Goal: Information Seeking & Learning: Learn about a topic

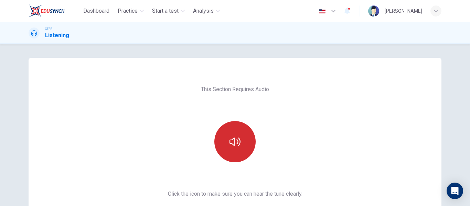
click at [227, 139] on button "button" at bounding box center [235, 141] width 41 height 41
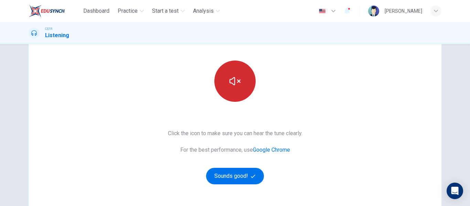
scroll to position [69, 0]
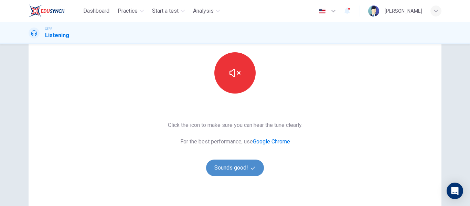
click at [242, 161] on button "Sounds good!" at bounding box center [235, 168] width 58 height 17
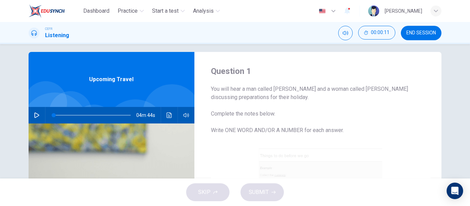
scroll to position [0, 0]
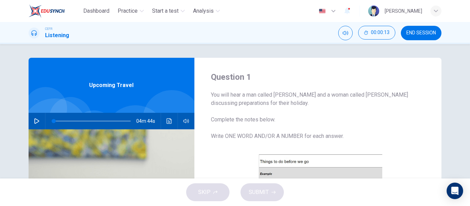
click at [36, 119] on icon "button" at bounding box center [37, 121] width 6 height 6
type input "1"
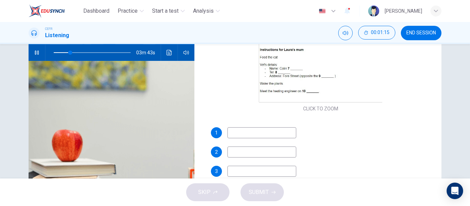
scroll to position [69, 0]
click at [248, 133] on input at bounding box center [262, 132] width 69 height 11
type input "22"
type input "hair"
type input "22"
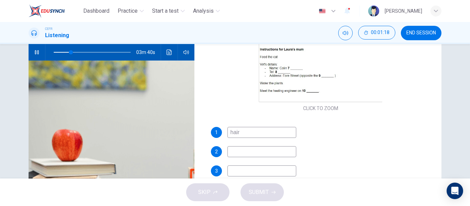
type input "haird"
type input "23"
type input "hairdre"
type input "23"
type input "hairdresser"
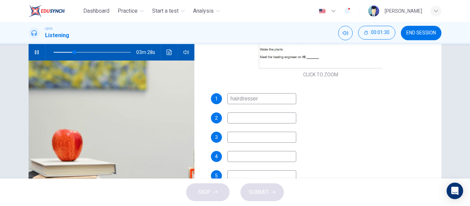
scroll to position [138, 0]
type input "27"
type input "hairdresser"
click at [263, 113] on input at bounding box center [262, 117] width 69 height 11
type input "27"
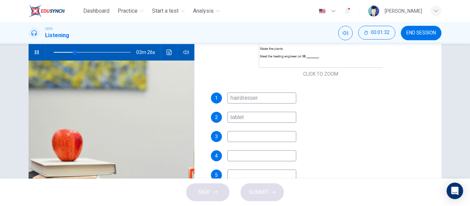
type input "tablets"
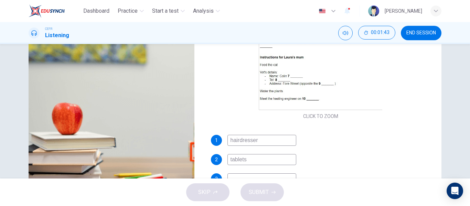
scroll to position [96, 0]
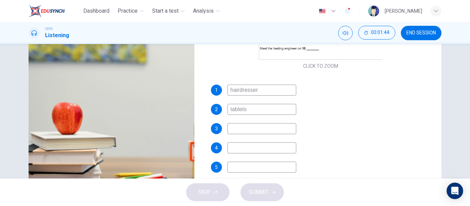
type input "32"
type input "tablets"
click at [238, 130] on input at bounding box center [262, 128] width 69 height 11
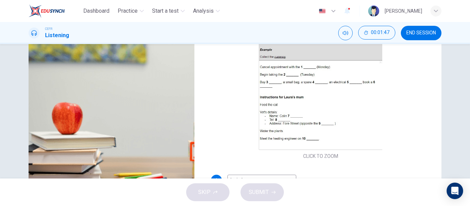
type input "33"
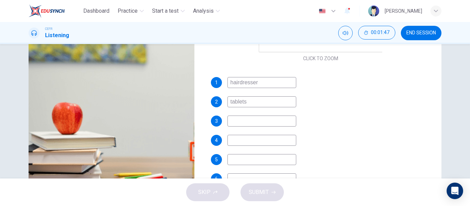
scroll to position [127, 0]
type input "s"
type input "33"
type input "sun"
type input "34"
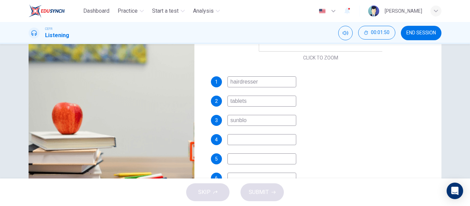
type input "sunbloc"
type input "34"
type input "sunblock"
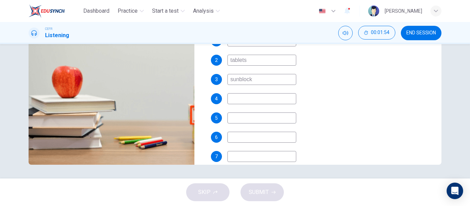
scroll to position [132, 0]
drag, startPoint x: 255, startPoint y: 79, endPoint x: 224, endPoint y: 79, distance: 31.0
click at [224, 79] on div "3 sunblock" at bounding box center [321, 79] width 220 height 11
type input "36"
type input "sung"
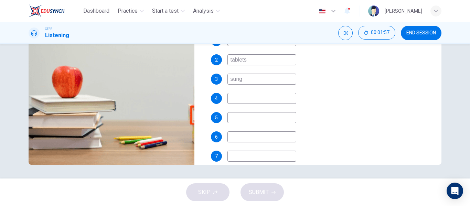
type input "37"
type input "sunglass"
type input "37"
type input "sunglasses"
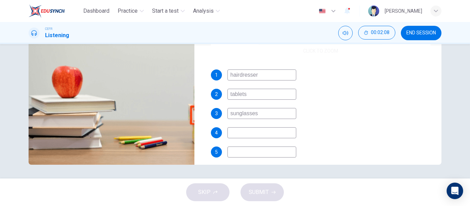
scroll to position [104, 0]
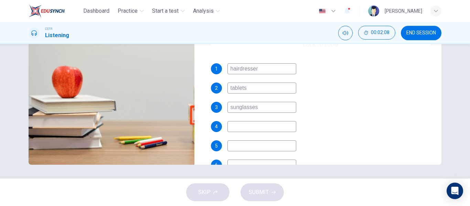
type input "40"
type input "sunglasses"
click at [241, 126] on input at bounding box center [262, 126] width 69 height 11
type input "42"
type input "lock"
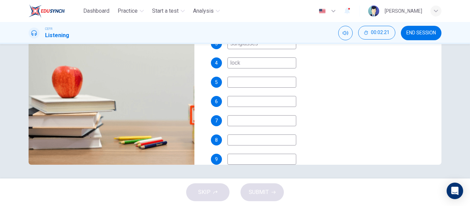
scroll to position [166, 0]
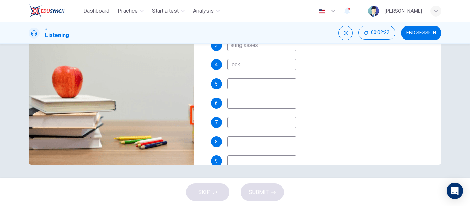
type input "45"
type input "lock"
click at [252, 83] on input at bounding box center [262, 84] width 69 height 11
type input "46"
type input "adap"
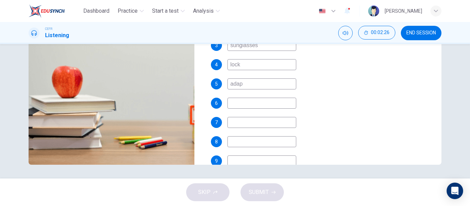
type input "47"
type input "ada"
type input "47"
type input "adapter"
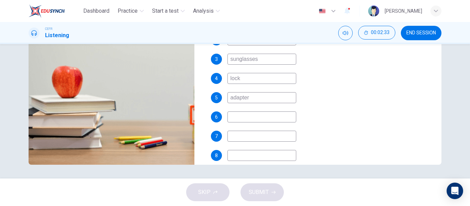
scroll to position [152, 0]
type input "50"
type input "adapter"
click at [241, 116] on input at bounding box center [262, 116] width 69 height 11
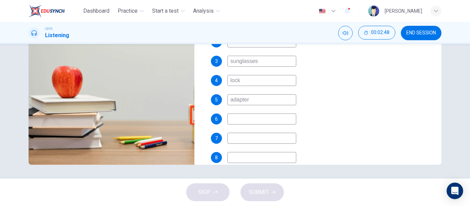
scroll to position [187, 0]
type input "55"
type input "t"
type input "55"
type input "tac"
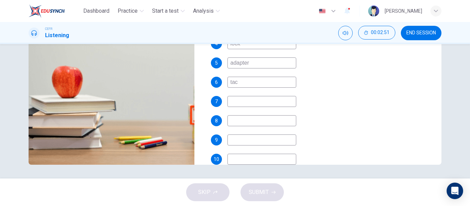
type input "55"
type input "taxi"
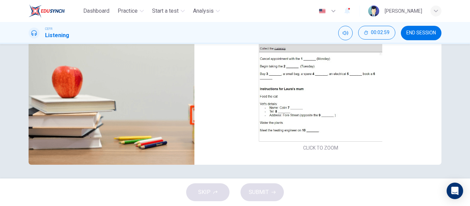
scroll to position [0, 0]
type input "60"
type input "taxi"
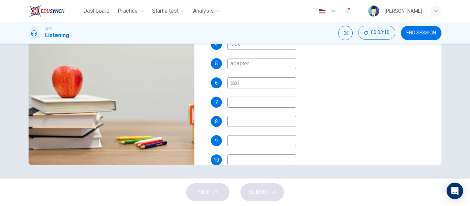
scroll to position [200, 0]
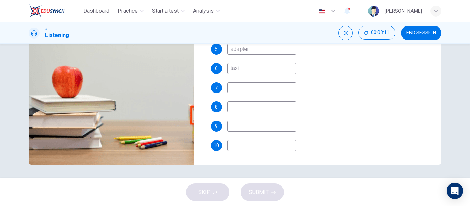
click at [248, 90] on input at bounding box center [262, 87] width 69 height 11
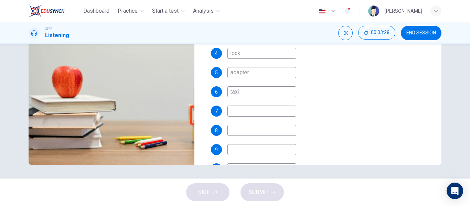
scroll to position [177, 0]
click at [241, 112] on input at bounding box center [262, 111] width 69 height 11
type input "70"
type input "J"
type input "70"
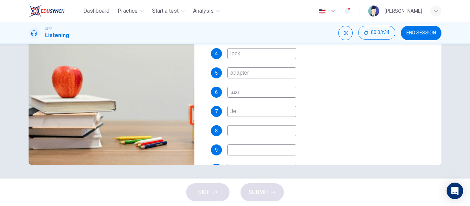
type input "Jef"
type input "72"
type input "Jeff"
type input "72"
type input "Jeffer"
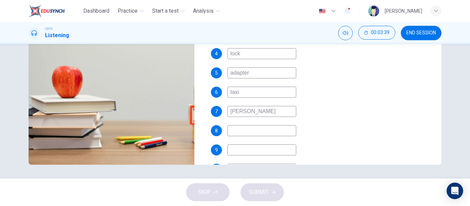
type input "72"
type input "Jeffer"
type input "73"
type input "Jefferey"
type input "73"
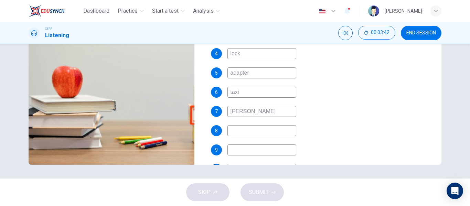
type input "Jefferey"
click at [244, 130] on input at bounding box center [262, 130] width 69 height 11
type input "75"
type input "07"
type input "75"
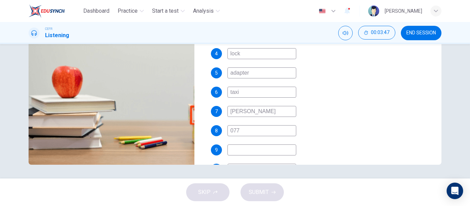
type input "0777"
type input "76"
type input "07775"
type input "76"
type input "0777594"
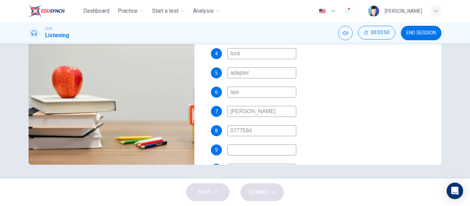
type input "76"
type input "0777594128"
type input "78"
type input "0777594128"
click at [246, 147] on input at bounding box center [262, 150] width 69 height 11
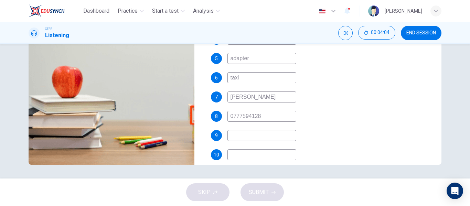
scroll to position [192, 0]
type input "82"
type input "churc"
type input "82"
type input "church"
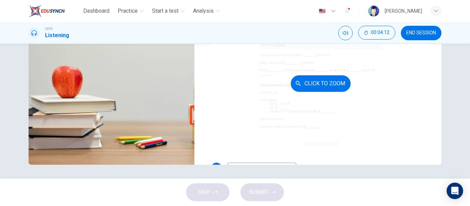
scroll to position [200, 0]
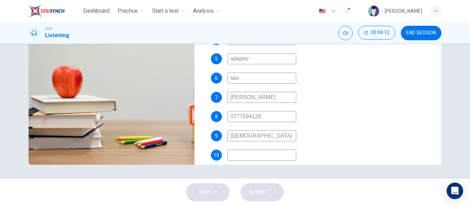
type input "84"
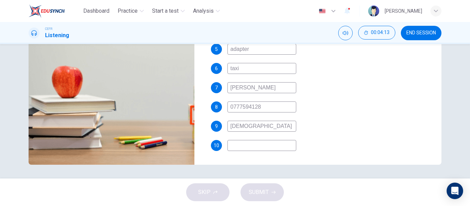
type input "church"
click at [243, 150] on input at bounding box center [262, 145] width 69 height 11
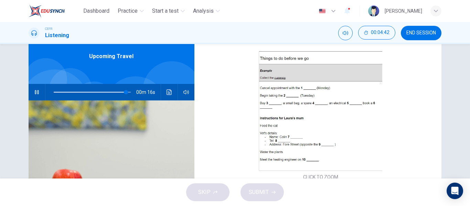
scroll to position [69, 0]
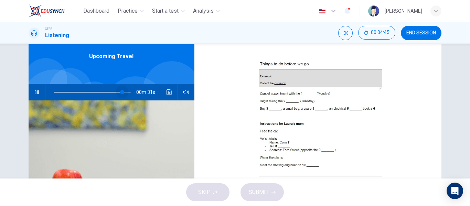
click at [121, 91] on span at bounding box center [122, 92] width 4 height 4
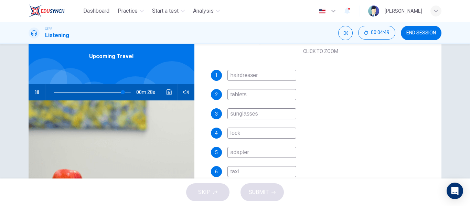
scroll to position [132, 0]
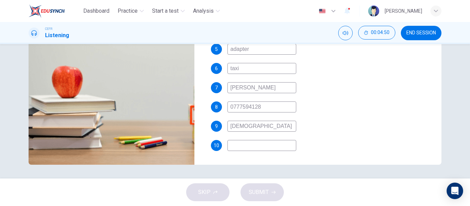
click at [232, 146] on input at bounding box center [262, 145] width 69 height 11
type input "92"
type input "A"
type input "93"
type input "Ap"
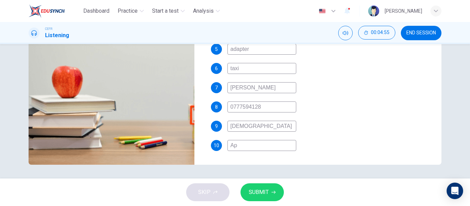
type input "93"
type input "Apr"
type input "93"
type input "Apri"
type input "93"
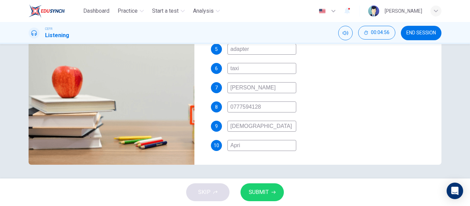
type input "April"
type input "93"
type input "April"
type input "93"
type input "April 3"
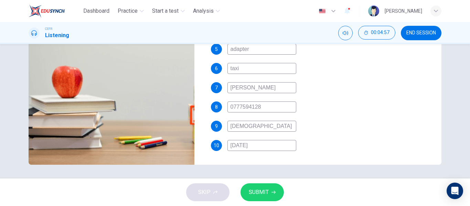
type input "93"
type input "April 30"
type input "93"
type input "April 30t"
type input "93"
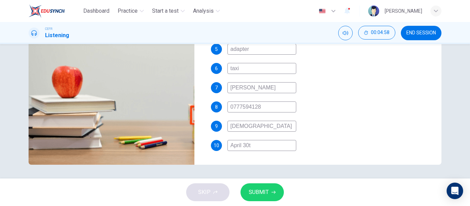
type input "April 30th"
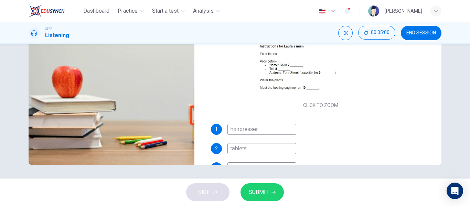
scroll to position [28, 0]
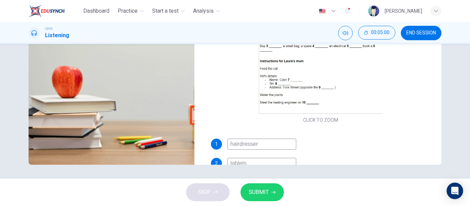
type input "94"
type input "April 30th"
click at [264, 190] on span "SUBMIT" at bounding box center [259, 193] width 20 height 10
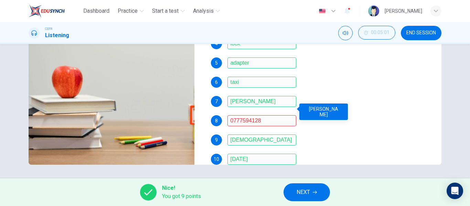
scroll to position [200, 0]
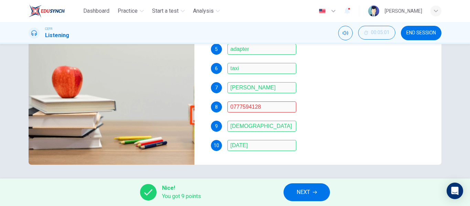
type input "99"
click at [306, 191] on span "NEXT" at bounding box center [303, 193] width 13 height 10
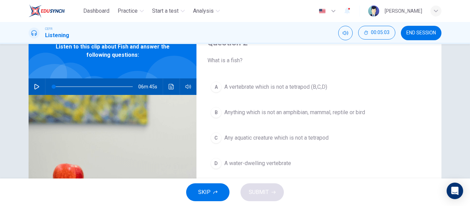
scroll to position [0, 0]
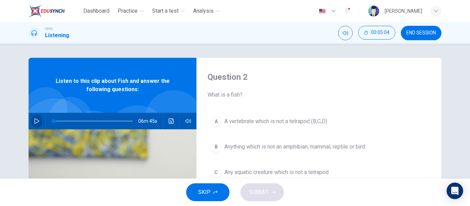
click at [34, 117] on button "button" at bounding box center [36, 121] width 11 height 17
click at [34, 123] on icon "button" at bounding box center [37, 121] width 6 height 6
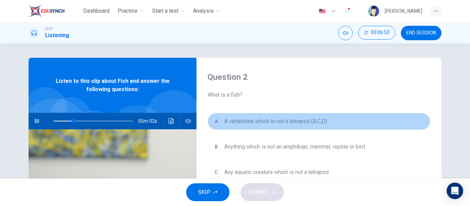
click at [225, 120] on span "A vertebrate which is not a tetrapod (B,C,D)" at bounding box center [276, 121] width 103 height 8
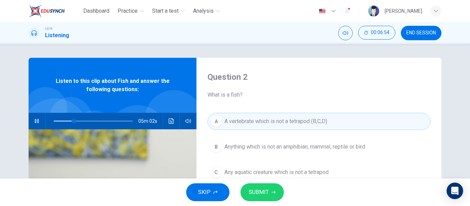
click at [253, 192] on span "SUBMIT" at bounding box center [259, 193] width 20 height 10
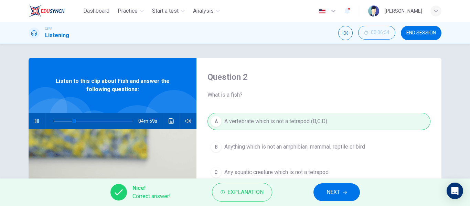
click at [330, 192] on span "NEXT" at bounding box center [333, 193] width 13 height 10
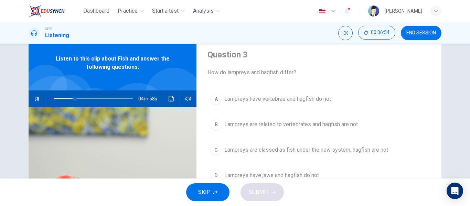
scroll to position [34, 0]
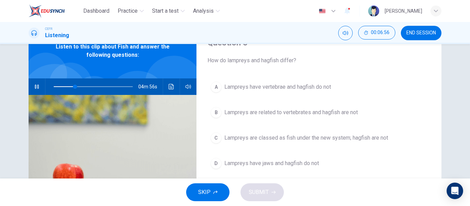
click at [257, 95] on button "A Lampreys have vertebrae and hagfish do not" at bounding box center [319, 87] width 223 height 17
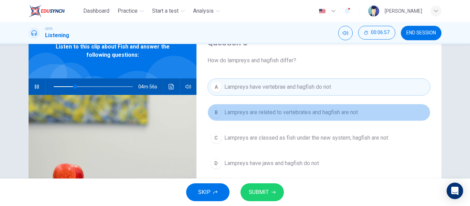
click at [257, 109] on span "Lampreys are related to vertebrates and hagfish are not" at bounding box center [292, 112] width 134 height 8
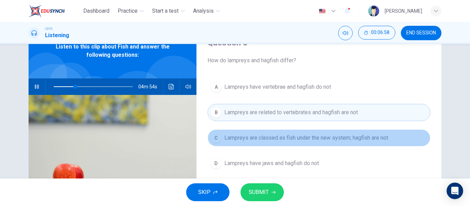
click at [259, 131] on button "C Lampreys are classed as fish under the new system; hagfish are not" at bounding box center [319, 137] width 223 height 17
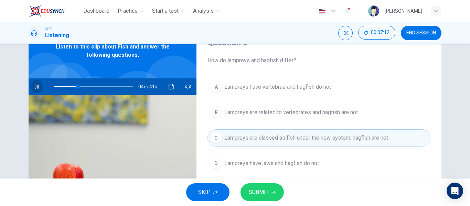
click at [34, 85] on icon "button" at bounding box center [37, 87] width 6 height 6
type input "31"
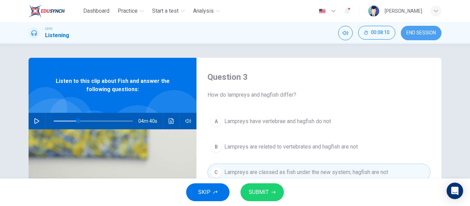
click at [415, 29] on button "END SESSION" at bounding box center [421, 33] width 41 height 14
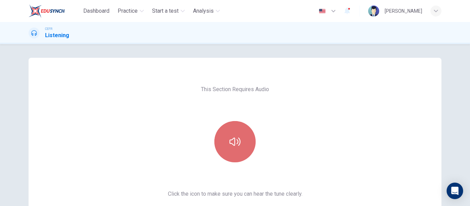
click at [246, 139] on button "button" at bounding box center [235, 141] width 41 height 41
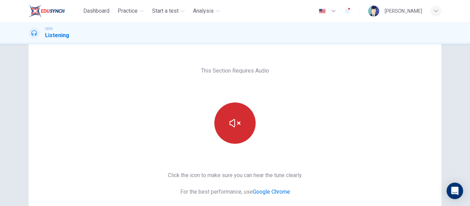
scroll to position [34, 0]
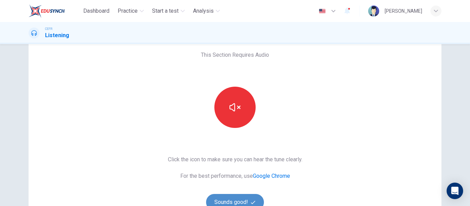
click at [251, 199] on button "Sounds good!" at bounding box center [235, 202] width 58 height 17
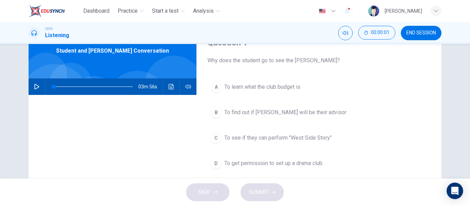
scroll to position [0, 0]
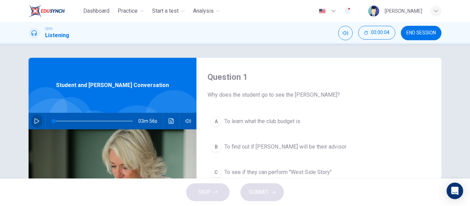
click at [35, 119] on icon "button" at bounding box center [37, 121] width 6 height 6
type input "0"
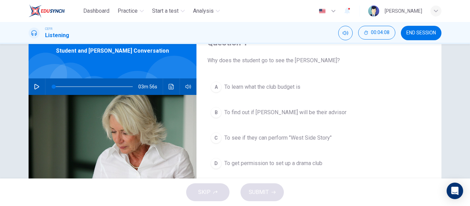
click at [295, 153] on div "A To learn what the club budget is B To find out if Professor Roberto will be t…" at bounding box center [319, 132] width 223 height 107
click at [295, 176] on div "A To learn what the club budget is B To find out if Professor Roberto will be t…" at bounding box center [319, 132] width 223 height 107
click at [296, 163] on span "To get permission to set up a drama club" at bounding box center [274, 163] width 98 height 8
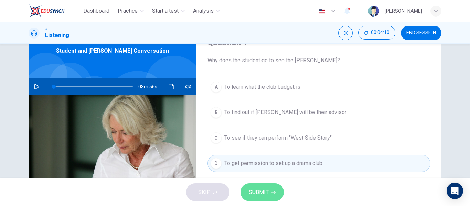
click at [273, 187] on button "SUBMIT" at bounding box center [262, 193] width 43 height 18
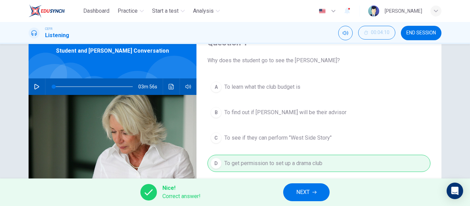
click at [303, 198] on button "NEXT" at bounding box center [306, 193] width 46 height 18
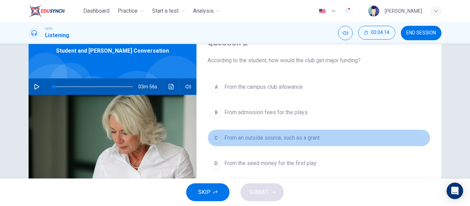
click at [274, 138] on span "From an outside source, such as a grant" at bounding box center [272, 138] width 95 height 8
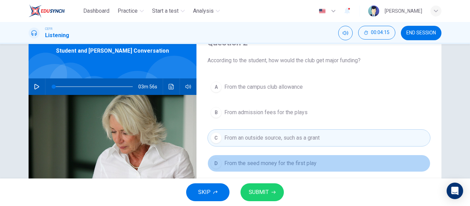
click at [277, 160] on span "From the seed money for the first play" at bounding box center [271, 163] width 92 height 8
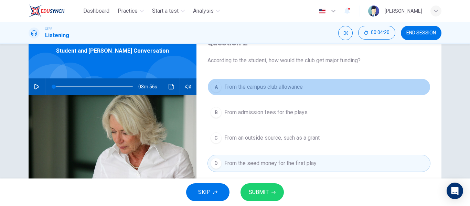
click at [284, 83] on span "From the campus club allowance" at bounding box center [264, 87] width 79 height 8
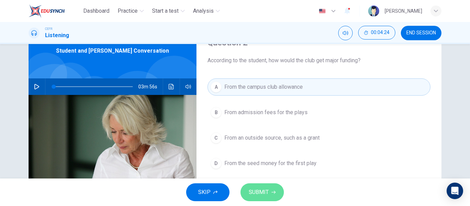
click at [264, 186] on button "SUBMIT" at bounding box center [262, 193] width 43 height 18
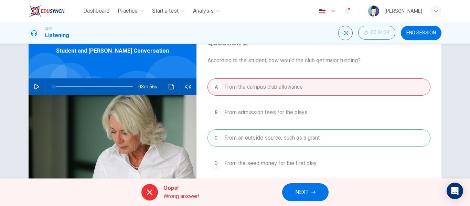
click at [270, 140] on div "A From the campus club allowance B From admission fees for the plays C From an …" at bounding box center [319, 132] width 223 height 107
click at [184, 190] on span "Oops!" at bounding box center [182, 188] width 36 height 8
click at [302, 190] on span "NEXT" at bounding box center [301, 193] width 13 height 10
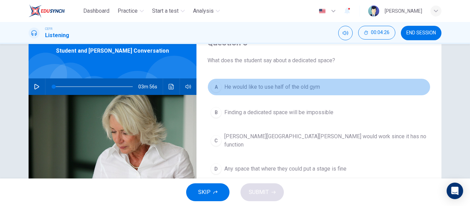
click at [281, 91] on span "He would like to use half of the old gym" at bounding box center [273, 87] width 96 height 8
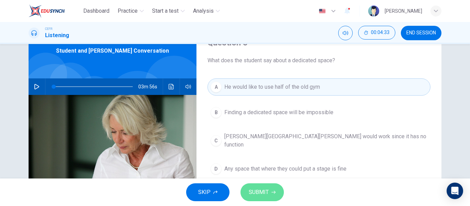
click at [270, 186] on button "SUBMIT" at bounding box center [262, 193] width 43 height 18
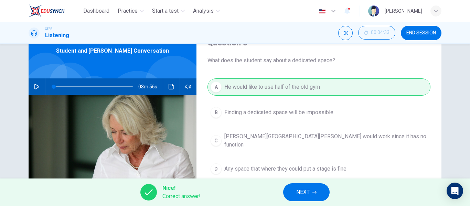
click at [306, 193] on span "NEXT" at bounding box center [302, 193] width 13 height 10
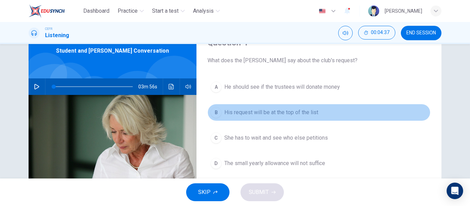
click at [275, 112] on span "His request will be at the top of the list" at bounding box center [272, 112] width 94 height 8
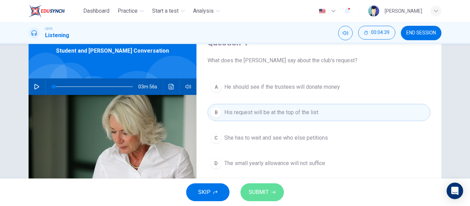
click at [267, 198] on button "SUBMIT" at bounding box center [262, 193] width 43 height 18
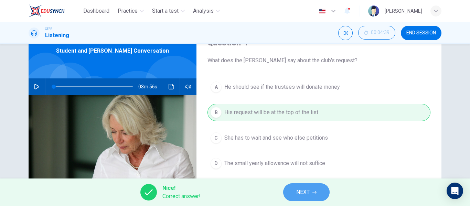
click at [296, 187] on button "NEXT" at bounding box center [306, 193] width 46 height 18
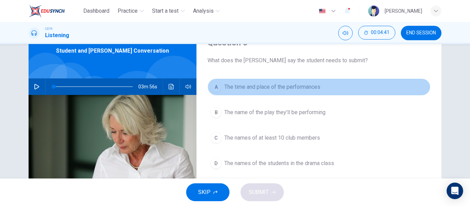
click at [274, 80] on button "A The time and place of the performances" at bounding box center [319, 87] width 223 height 17
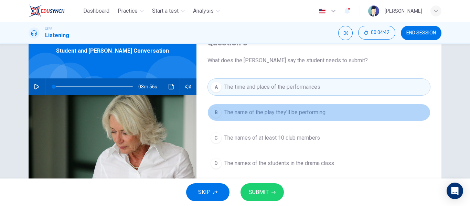
click at [274, 106] on button "B The name of the play they'll be performing" at bounding box center [319, 112] width 223 height 17
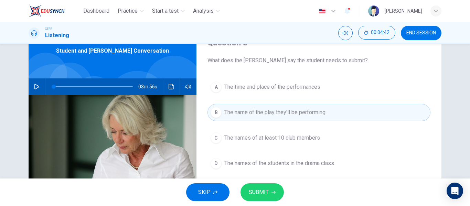
click at [276, 134] on span "The names of at least 10 club members" at bounding box center [273, 138] width 96 height 8
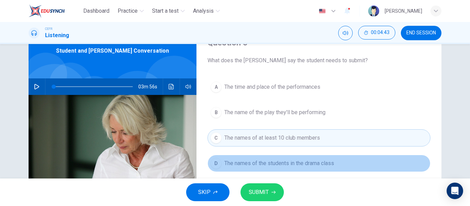
click at [282, 166] on span "The names of the students in the drama class" at bounding box center [280, 163] width 110 height 8
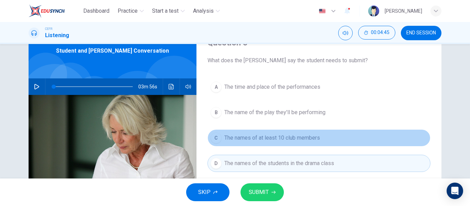
click at [282, 139] on span "The names of at least 10 club members" at bounding box center [273, 138] width 96 height 8
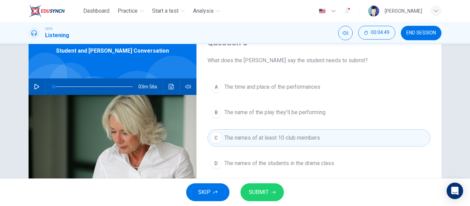
click at [259, 188] on span "SUBMIT" at bounding box center [259, 193] width 20 height 10
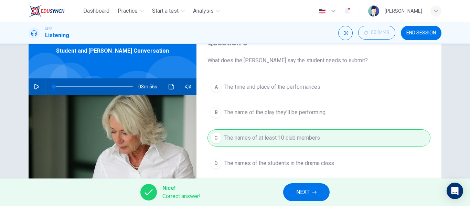
click at [308, 185] on button "NEXT" at bounding box center [306, 193] width 46 height 18
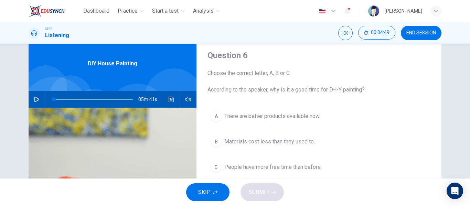
scroll to position [0, 0]
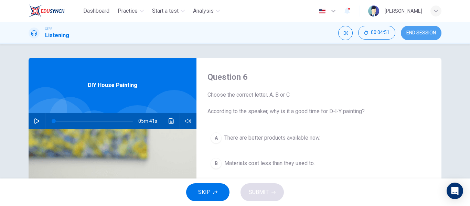
click at [420, 30] on button "END SESSION" at bounding box center [421, 33] width 41 height 14
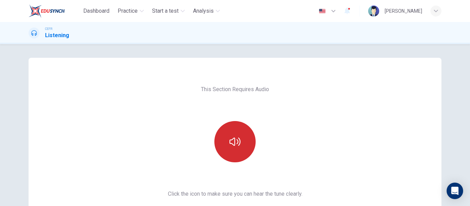
click at [246, 128] on button "button" at bounding box center [235, 141] width 41 height 41
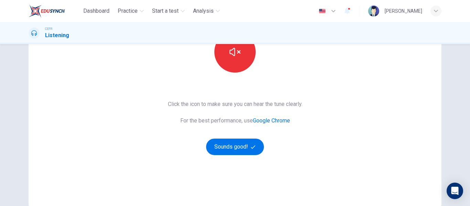
scroll to position [103, 0]
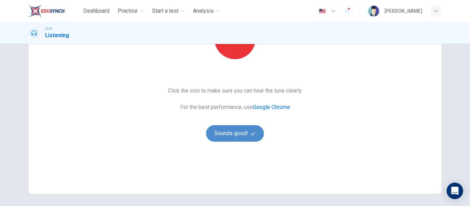
click at [250, 142] on button "Sounds good!" at bounding box center [235, 133] width 58 height 17
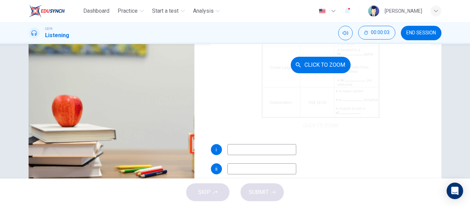
scroll to position [34, 0]
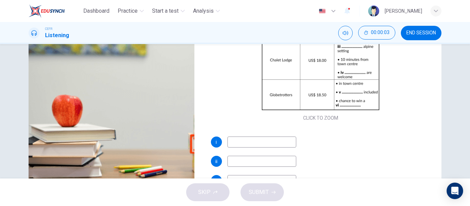
click at [252, 146] on input at bounding box center [262, 142] width 69 height 11
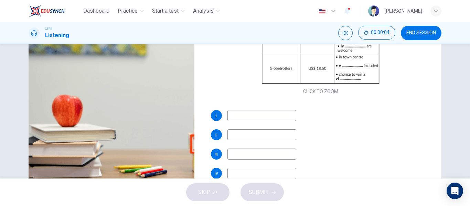
scroll to position [69, 0]
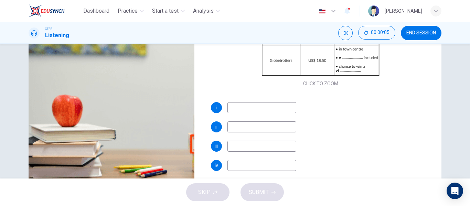
type input "j"
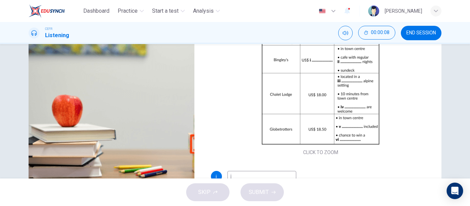
scroll to position [34, 0]
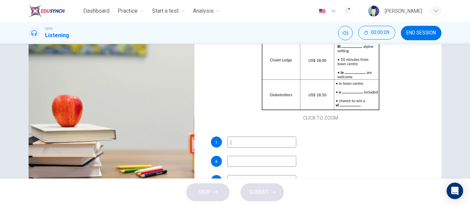
click at [251, 143] on input "j" at bounding box center [262, 142] width 69 height 11
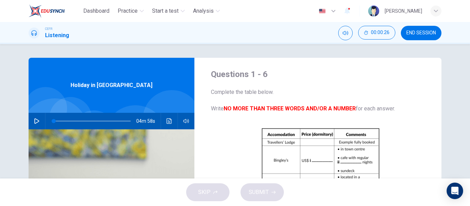
scroll to position [0, 0]
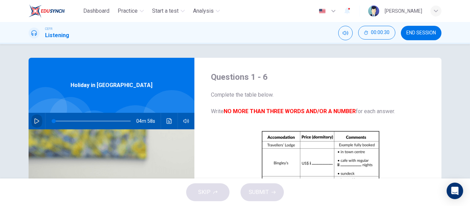
click at [34, 119] on icon "button" at bounding box center [36, 121] width 5 height 6
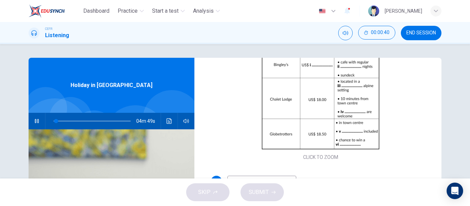
scroll to position [132, 0]
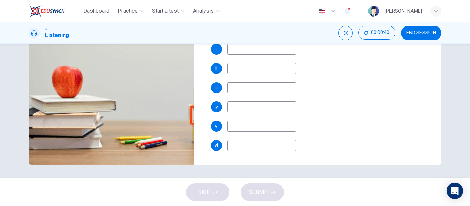
type input "3"
click at [249, 103] on input at bounding box center [262, 107] width 69 height 11
type input ";"
type input "4"
type input ";"
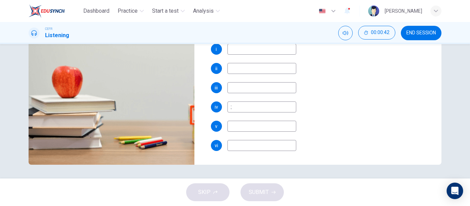
click at [221, 190] on div "SKIP SUBMIT" at bounding box center [235, 193] width 470 height 28
type input "4"
click at [247, 121] on input at bounding box center [262, 126] width 69 height 11
type input "l"
drag, startPoint x: 249, startPoint y: 144, endPoint x: 249, endPoint y: 124, distance: 20.7
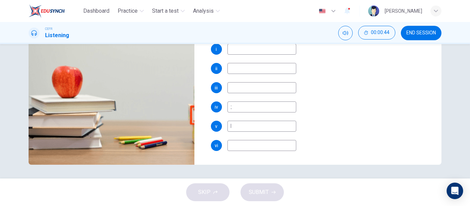
click at [249, 144] on input at bounding box center [262, 145] width 69 height 11
type input "5"
type input "l"
click at [252, 91] on input at bounding box center [262, 87] width 69 height 11
type input "l"
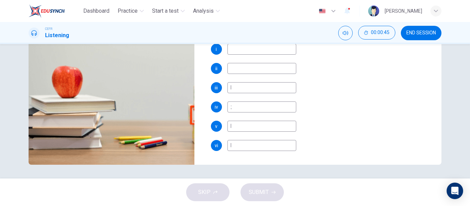
type input "5"
click at [254, 66] on input at bounding box center [262, 68] width 69 height 11
type input "l"
type input "5"
type input "l"
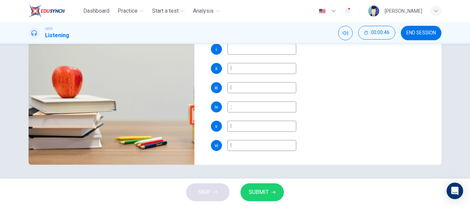
click at [246, 147] on input "l" at bounding box center [262, 145] width 69 height 11
type input "6"
click at [248, 126] on input "l" at bounding box center [262, 126] width 69 height 11
click at [249, 110] on input ";" at bounding box center [262, 107] width 69 height 11
type input "6"
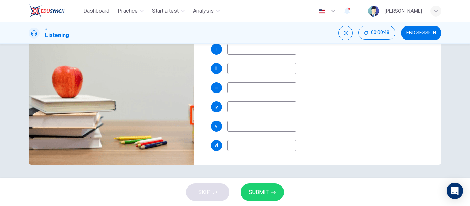
click at [251, 87] on input "l" at bounding box center [262, 87] width 69 height 11
click at [256, 68] on input "l" at bounding box center [262, 68] width 69 height 11
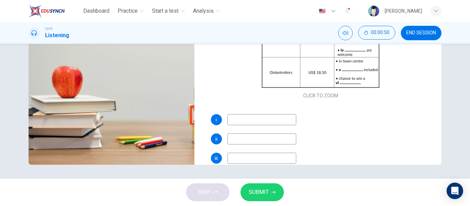
scroll to position [0, 0]
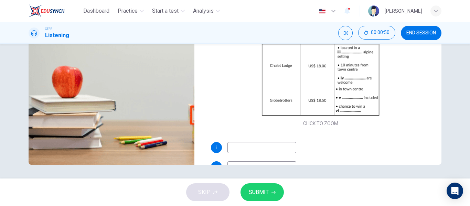
type input "7"
click at [261, 152] on input at bounding box center [262, 147] width 69 height 11
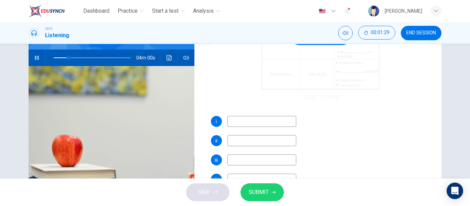
scroll to position [98, 0]
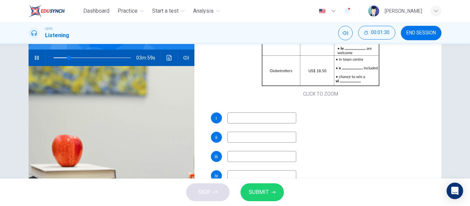
click at [263, 121] on input at bounding box center [262, 118] width 69 height 11
type input "20"
type input "1"
type input "20"
type input "19"
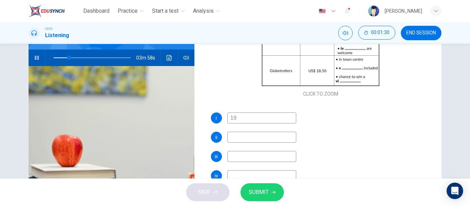
type input "20"
type input "19."
type input "20"
type input "19.7"
type input "20"
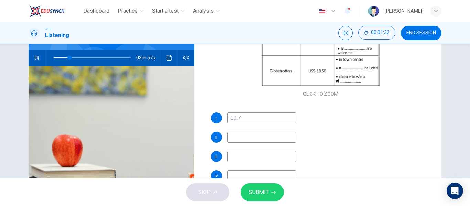
type input "19.74"
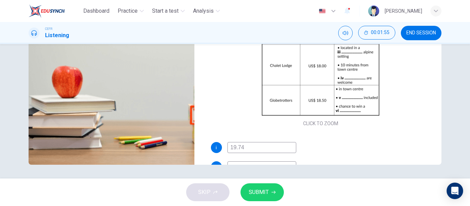
scroll to position [69, 0]
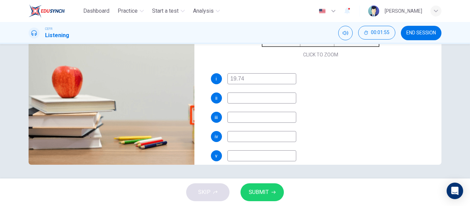
type input "28"
type input "19.74"
click at [244, 96] on input at bounding box center [262, 98] width 69 height 11
type input "29"
type input "t"
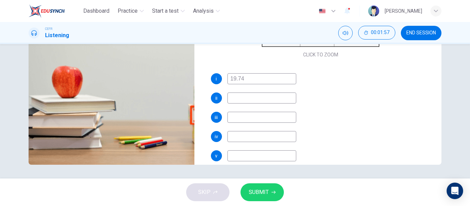
type input "29"
type input "th"
type input "29"
type input "tha"
type input "29"
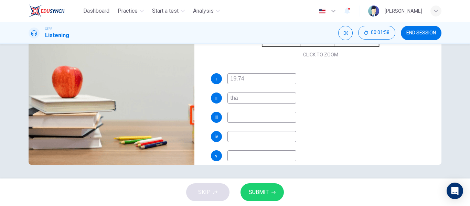
type input "tham"
type input "29"
type input "thame"
click at [242, 98] on input "thame" at bounding box center [262, 98] width 69 height 11
click at [241, 98] on input "thame" at bounding box center [262, 98] width 69 height 11
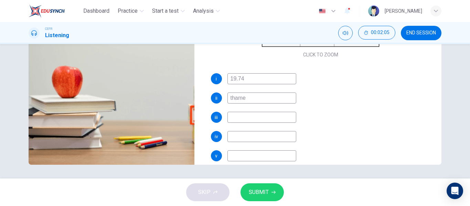
click at [259, 99] on input "thame" at bounding box center [262, 98] width 69 height 11
type input "32"
type input "tham"
type input "32"
type input "tha"
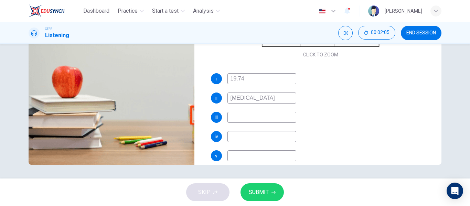
type input "32"
type input "th"
type input "32"
type input "the"
type input "32"
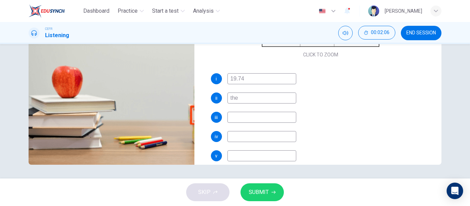
type input "them"
type input "32"
type input "theme"
type input "32"
type input "themed"
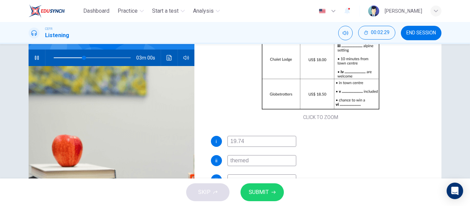
scroll to position [98, 0]
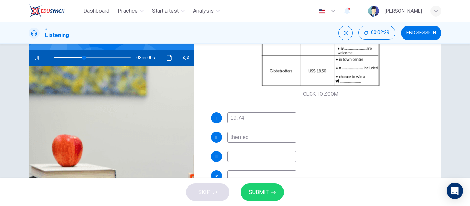
type input "40"
type input "themed"
click at [250, 154] on input at bounding box center [262, 156] width 69 height 11
type input "42"
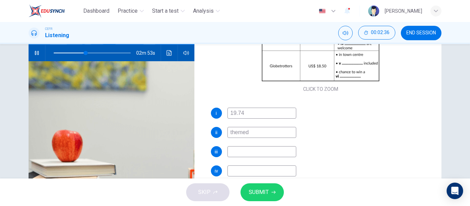
type input "q"
type input "42"
type input "qu"
type input "42"
type input "qui"
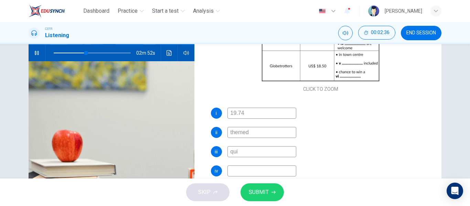
type input "42"
type input "quie"
type input "42"
type input "quiet"
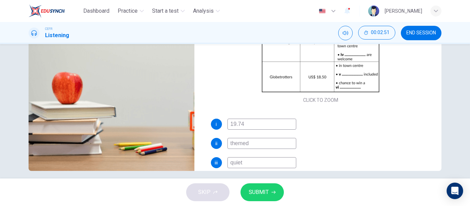
scroll to position [132, 0]
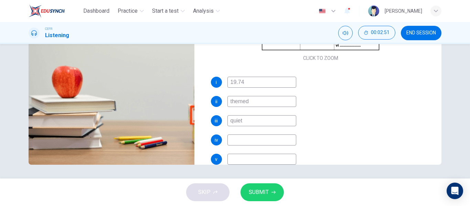
type input "47"
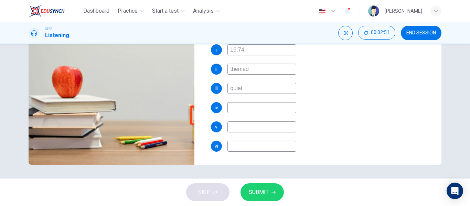
scroll to position [98, 0]
type input "quiet"
click at [259, 108] on input at bounding box center [262, 107] width 69 height 11
type input "47"
type input "c"
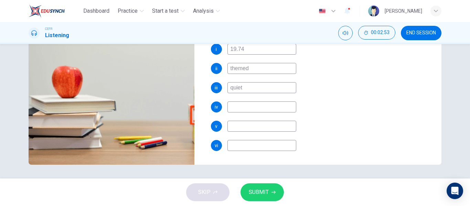
type input "47"
type input "ch"
type input "47"
type input "chi"
type input "48"
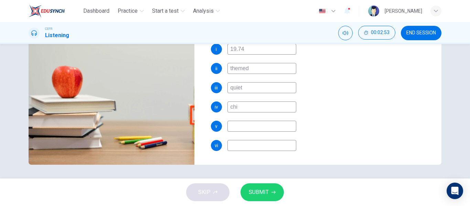
type input "chil"
type input "48"
type input "child"
type input "48"
type input "childr"
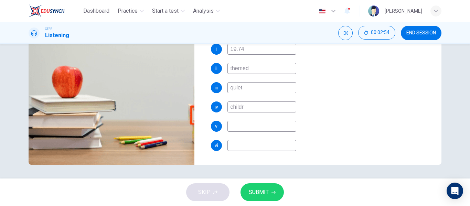
type input "48"
type input "childre"
type input "48"
type input "children"
type input "54"
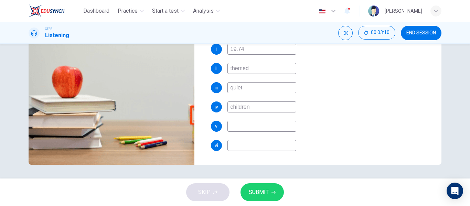
type input "children"
click at [236, 121] on div "i 19.74 ii themed iii quiet iv children v vi" at bounding box center [321, 104] width 220 height 121
click at [238, 124] on input at bounding box center [262, 126] width 69 height 11
type input "54"
type input "b"
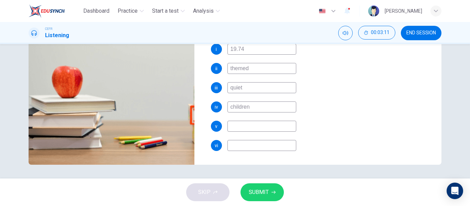
type input "54"
type input "br"
type input "54"
type input "bre"
type input "54"
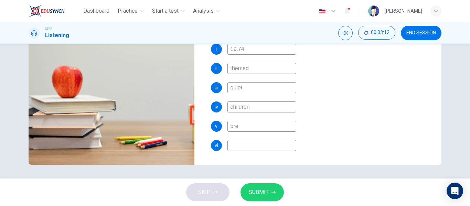
type input "brea"
type input "54"
type input "break"
type input "54"
type input "breakf"
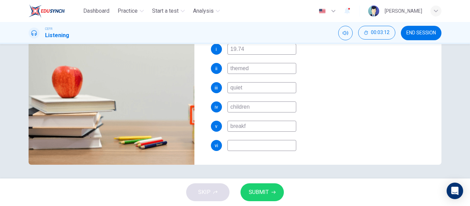
type input "54"
type input "breakfa"
type input "54"
type input "breakfas"
type input "54"
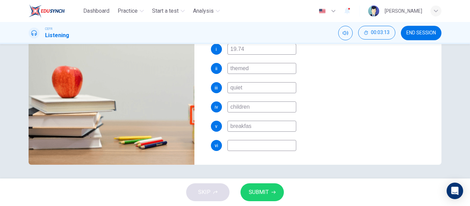
type input "breakfast"
type input "58"
type input "breakfast"
click at [252, 148] on input at bounding box center [262, 145] width 69 height 11
type input "58"
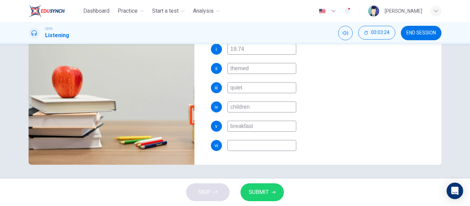
type input "f"
type input "58"
type input "fr"
type input "58"
type input "fre"
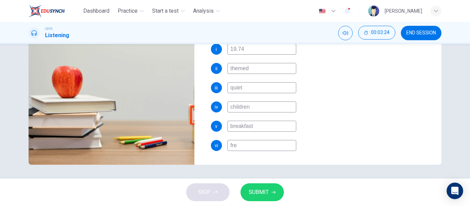
type input "58"
type input "free"
type input "58"
type input "free"
type input "58"
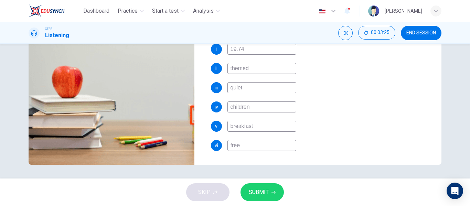
type input "free s"
type input "58"
type input "free sk"
type input "59"
type input "free sky"
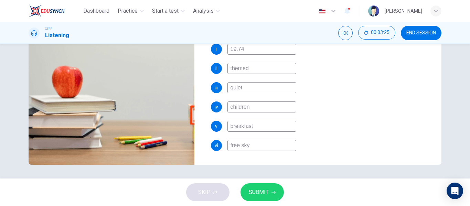
type input "59"
type input "free skyd"
type input "59"
type input "free skydi"
type input "59"
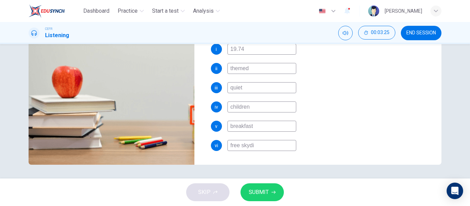
type input "free skydiv"
type input "59"
type input "free skydive"
click at [241, 145] on input "free skydive" at bounding box center [262, 145] width 69 height 11
type input "62"
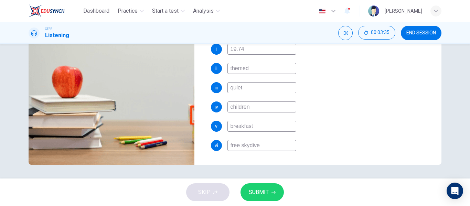
type input "freeskydive"
type input "62"
type input "frskydive"
type input "62"
type input "fskydive"
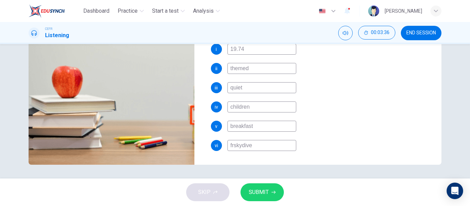
type input "62"
type input "skydive"
type input "63"
type input "skydive"
click at [261, 194] on span "SUBMIT" at bounding box center [259, 193] width 20 height 10
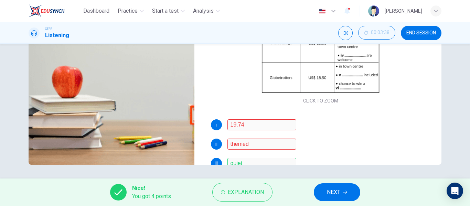
scroll to position [34, 0]
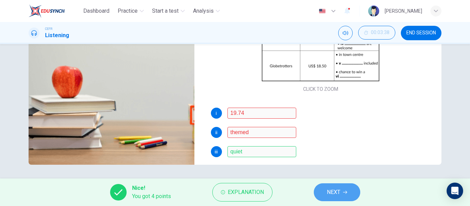
click at [333, 197] on span "NEXT" at bounding box center [333, 193] width 13 height 10
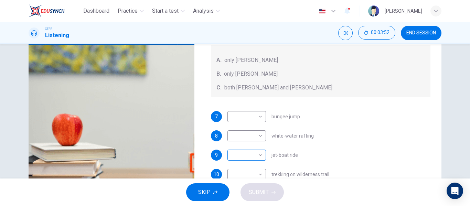
scroll to position [69, 0]
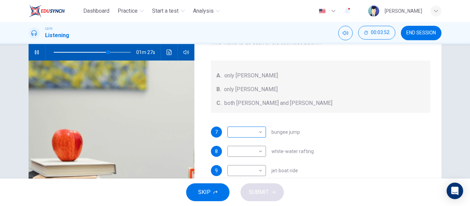
click at [252, 130] on body "Dashboard Practice Start a test Analysis English en ​ SITI NORSHAZANA SHAZA BIN…" at bounding box center [235, 103] width 470 height 206
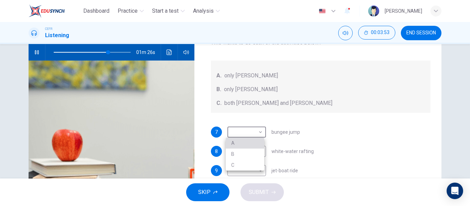
click at [256, 146] on li "A" at bounding box center [245, 143] width 39 height 11
type input "71"
type input "A"
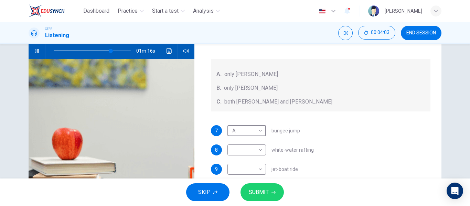
scroll to position [103, 0]
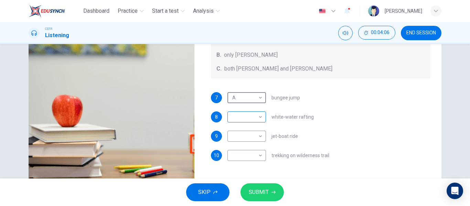
click at [248, 116] on body "Dashboard Practice Start a test Analysis English en ​ SITI NORSHAZANA SHAZA BIN…" at bounding box center [235, 103] width 470 height 206
click at [249, 135] on li "B" at bounding box center [245, 139] width 39 height 11
type input "76"
type input "B"
click at [252, 120] on body "Dashboard Practice Start a test Analysis English en ​ SITI NORSHAZANA SHAZA BIN…" at bounding box center [235, 103] width 470 height 206
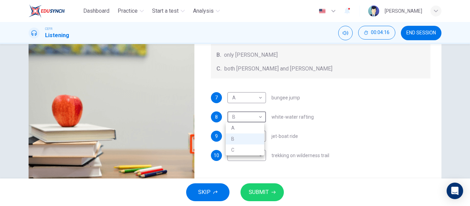
click at [252, 119] on div at bounding box center [235, 103] width 470 height 206
click at [252, 119] on body "Dashboard Practice Start a test Analysis English en ​ SITI NORSHAZANA SHAZA BIN…" at bounding box center [235, 103] width 470 height 206
click at [252, 147] on li "C" at bounding box center [245, 150] width 39 height 11
type input "82"
type input "C"
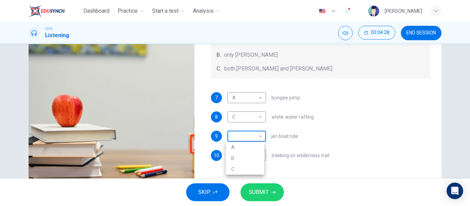
click at [244, 134] on body "Dashboard Practice Start a test Analysis English en ​ SITI NORSHAZANA SHAZA BIN…" at bounding box center [235, 103] width 470 height 206
click at [251, 157] on li "B" at bounding box center [245, 158] width 39 height 11
type input "92"
type input "B"
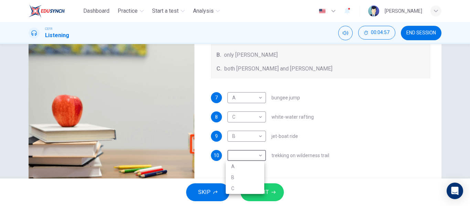
click at [251, 157] on body "Dashboard Practice Start a test Analysis English en ​ SITI NORSHAZANA SHAZA BIN…" at bounding box center [235, 103] width 470 height 206
click at [250, 184] on li "C" at bounding box center [245, 188] width 39 height 11
type input "97"
type input "C"
click at [251, 186] on button "SUBMIT" at bounding box center [262, 193] width 43 height 18
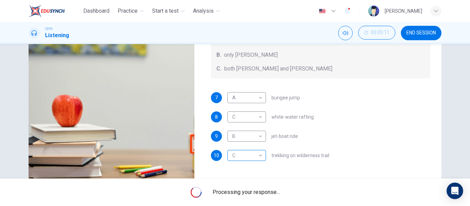
type input "0"
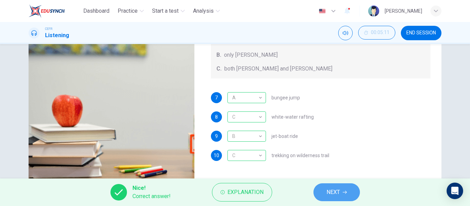
click at [343, 189] on button "NEXT" at bounding box center [337, 193] width 46 height 18
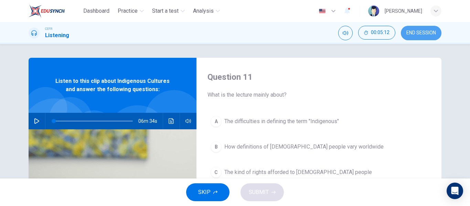
click at [410, 36] on button "END SESSION" at bounding box center [421, 33] width 41 height 14
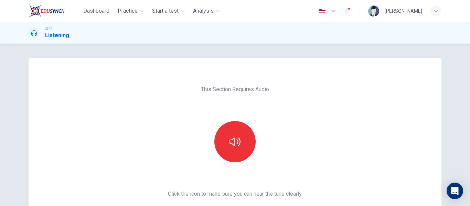
click at [240, 155] on button "button" at bounding box center [235, 141] width 41 height 41
drag, startPoint x: 255, startPoint y: 160, endPoint x: 307, endPoint y: 107, distance: 74.3
click at [275, 120] on div "This Section Requires Audio Click the icon to make sure you can hear the tune c…" at bounding box center [236, 177] width 146 height 239
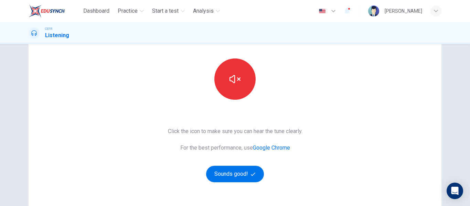
scroll to position [67, 0]
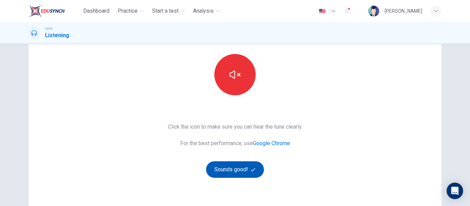
click at [247, 162] on button "Sounds good!" at bounding box center [235, 170] width 58 height 17
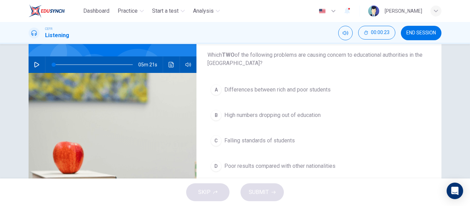
scroll to position [0, 0]
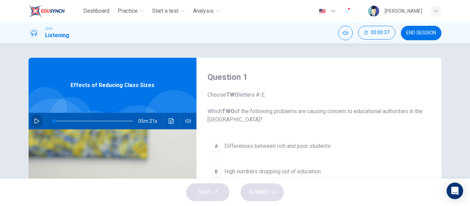
click at [31, 116] on button "button" at bounding box center [36, 121] width 11 height 17
drag, startPoint x: 376, startPoint y: 132, endPoint x: 387, endPoint y: 90, distance: 43.6
click at [385, 91] on div "Question 1 Choose TWO letters A-E. Which TWO of the following problems are caus…" at bounding box center [319, 177] width 245 height 239
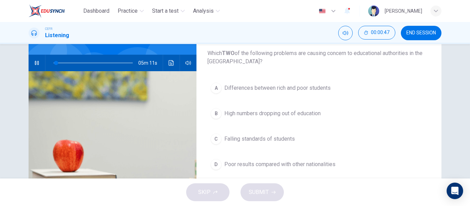
scroll to position [59, 0]
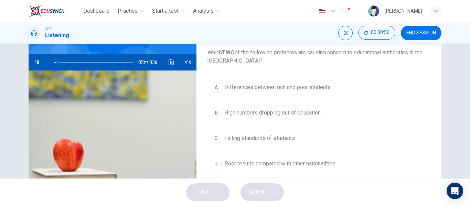
click at [460, 101] on div "Question 1 Choose TWO letters A-E. Which TWO of the following problems are caus…" at bounding box center [235, 111] width 470 height 135
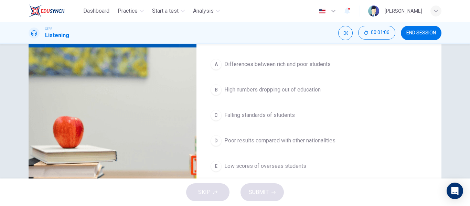
scroll to position [84, 0]
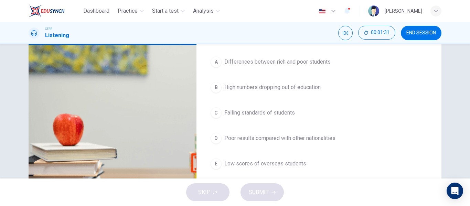
click at [396, 40] on div "CEFR Listening 00:01:31 END SESSION" at bounding box center [235, 33] width 470 height 22
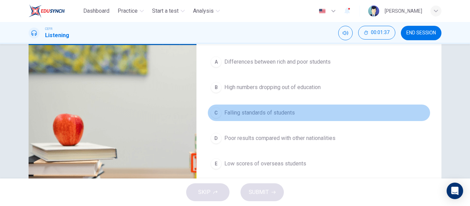
click at [267, 106] on button "C Falling standards of students" at bounding box center [319, 112] width 223 height 17
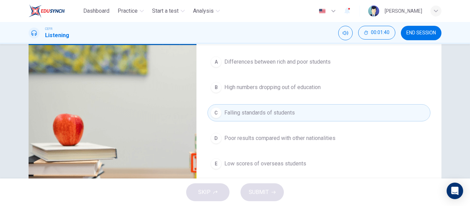
click at [276, 58] on span "Differences between rich and poor students" at bounding box center [278, 62] width 106 height 8
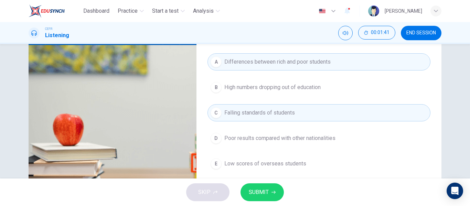
click at [277, 86] on span "High numbers dropping out of education" at bounding box center [273, 87] width 96 height 8
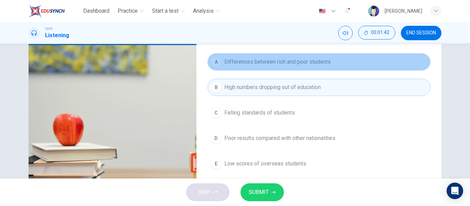
click at [279, 60] on span "Differences between rich and poor students" at bounding box center [278, 62] width 106 height 8
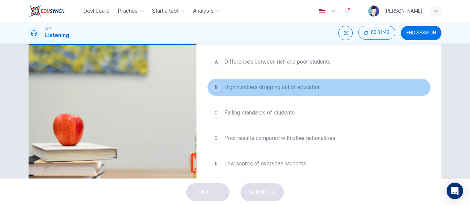
click at [281, 82] on button "B High numbers dropping out of education" at bounding box center [319, 87] width 223 height 17
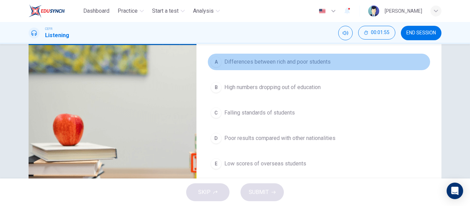
click at [290, 68] on button "A Differences between rich and poor students" at bounding box center [319, 61] width 223 height 17
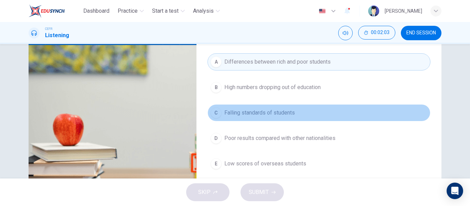
click at [288, 109] on span "Falling standards of students" at bounding box center [260, 113] width 71 height 8
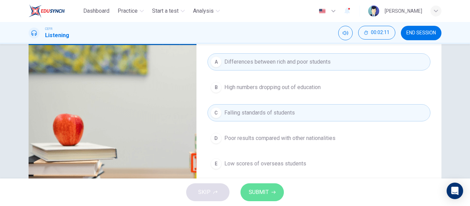
click at [272, 191] on icon "button" at bounding box center [274, 192] width 4 height 4
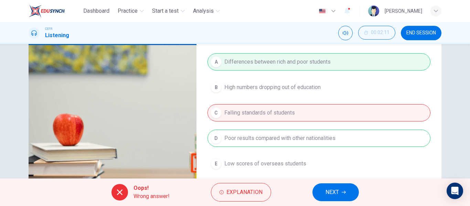
click at [329, 191] on span "NEXT" at bounding box center [332, 193] width 13 height 10
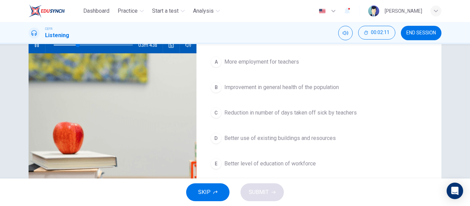
scroll to position [7, 0]
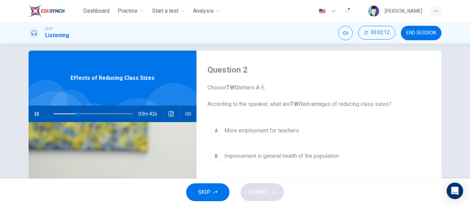
type input "31"
click at [412, 34] on span "END SESSION" at bounding box center [422, 33] width 30 height 6
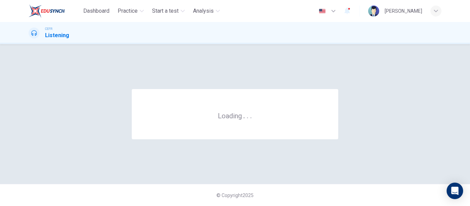
scroll to position [0, 0]
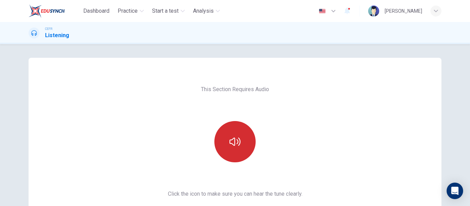
click at [222, 134] on button "button" at bounding box center [235, 141] width 41 height 41
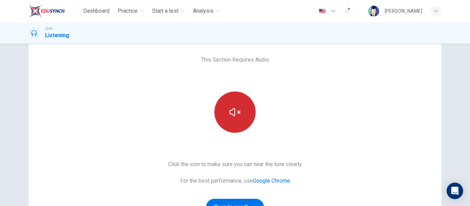
scroll to position [127, 0]
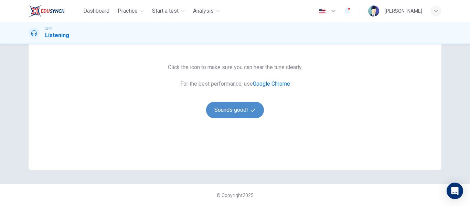
click at [232, 110] on button "Sounds good!" at bounding box center [235, 110] width 58 height 17
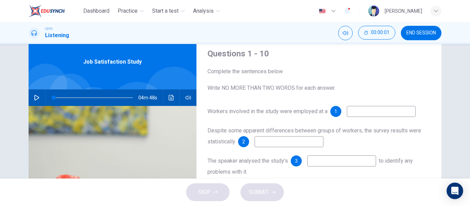
scroll to position [0, 0]
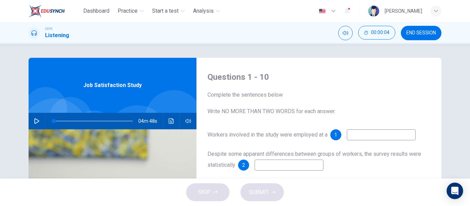
click at [38, 118] on button "button" at bounding box center [36, 121] width 11 height 17
type input "1"
click at [38, 119] on button "button" at bounding box center [36, 121] width 11 height 17
type input "12"
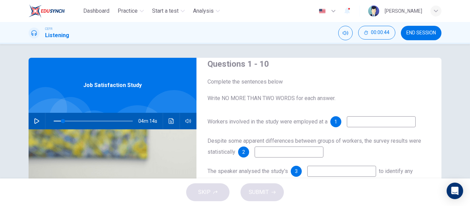
scroll to position [34, 0]
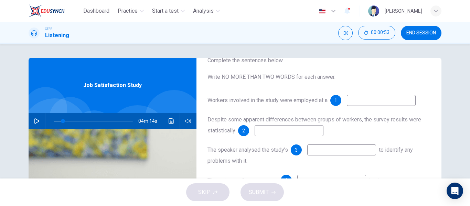
click at [408, 24] on div "CEFR Listening 00:00:53 END SESSION" at bounding box center [235, 33] width 470 height 22
click at [412, 26] on button "END SESSION" at bounding box center [421, 33] width 41 height 14
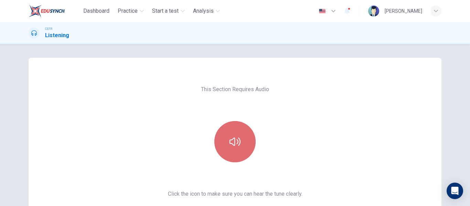
click at [241, 151] on button "button" at bounding box center [235, 141] width 41 height 41
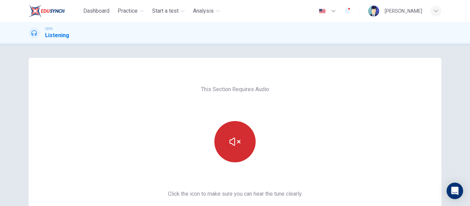
click at [241, 151] on button "button" at bounding box center [235, 141] width 41 height 41
click at [226, 143] on button "button" at bounding box center [235, 141] width 41 height 41
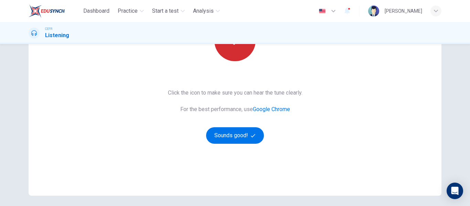
scroll to position [127, 0]
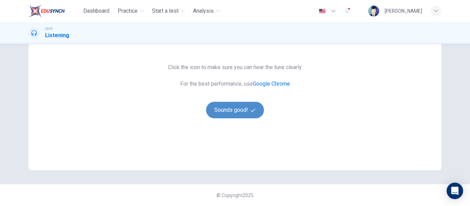
click at [233, 103] on button "Sounds good!" at bounding box center [235, 110] width 58 height 17
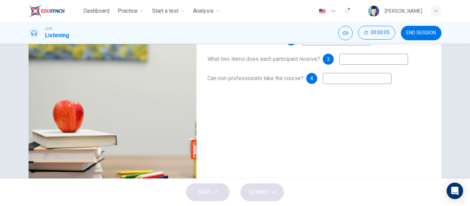
scroll to position [0, 0]
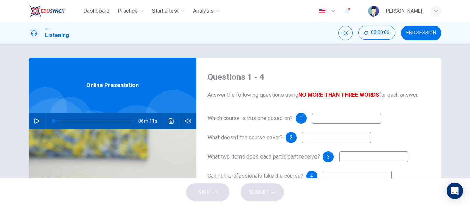
click at [337, 115] on input at bounding box center [346, 118] width 69 height 11
type input "f"
click at [340, 138] on input "f" at bounding box center [336, 137] width 69 height 11
type input "f"
click at [358, 157] on input at bounding box center [374, 157] width 69 height 11
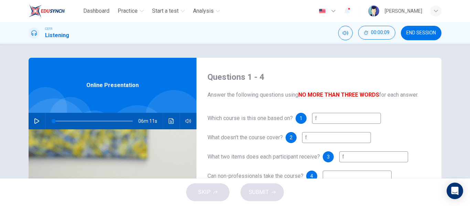
type input "f"
click at [358, 174] on input at bounding box center [357, 176] width 69 height 11
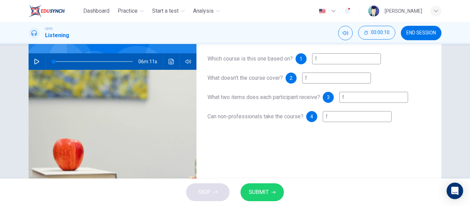
scroll to position [71, 0]
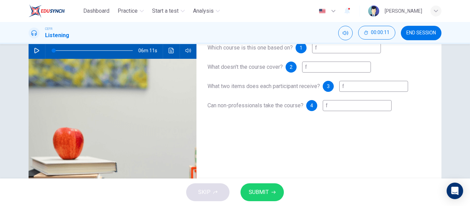
type input "f"
click at [214, 194] on div "SKIP SUBMIT" at bounding box center [235, 193] width 470 height 28
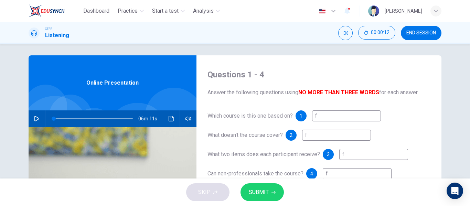
scroll to position [2, 0]
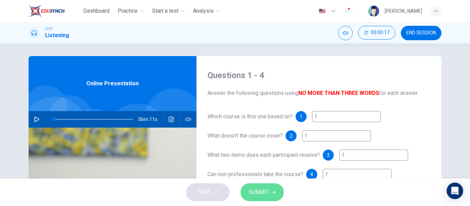
click at [264, 189] on span "SUBMIT" at bounding box center [259, 193] width 20 height 10
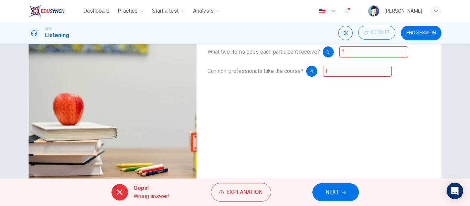
click at [327, 193] on span "NEXT" at bounding box center [332, 193] width 13 height 10
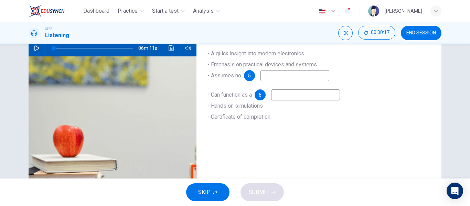
scroll to position [0, 0]
